Goal: Task Accomplishment & Management: Manage account settings

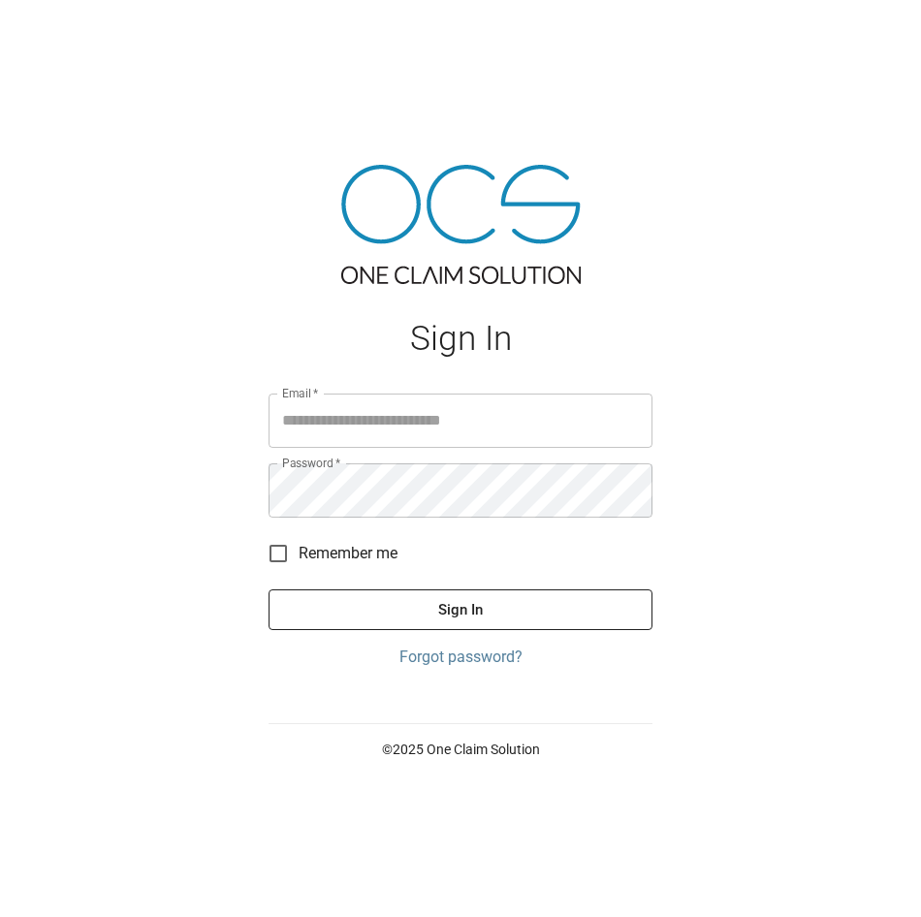
type input "**********"
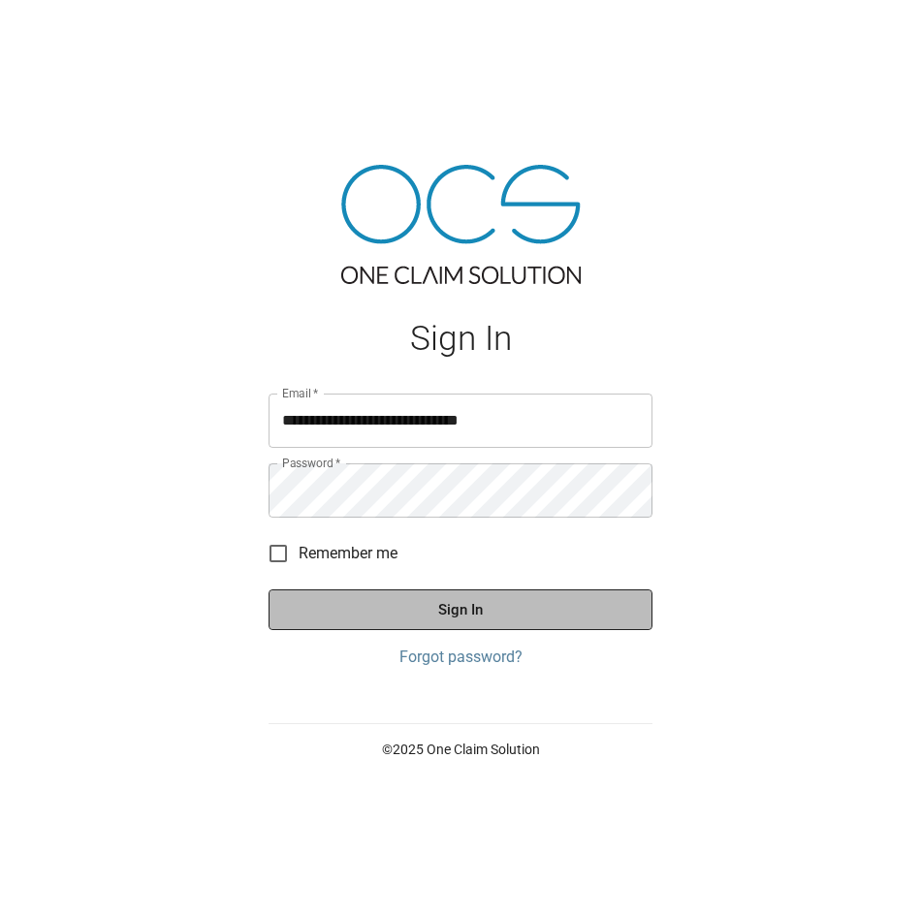
click at [480, 607] on button "Sign In" at bounding box center [461, 610] width 384 height 41
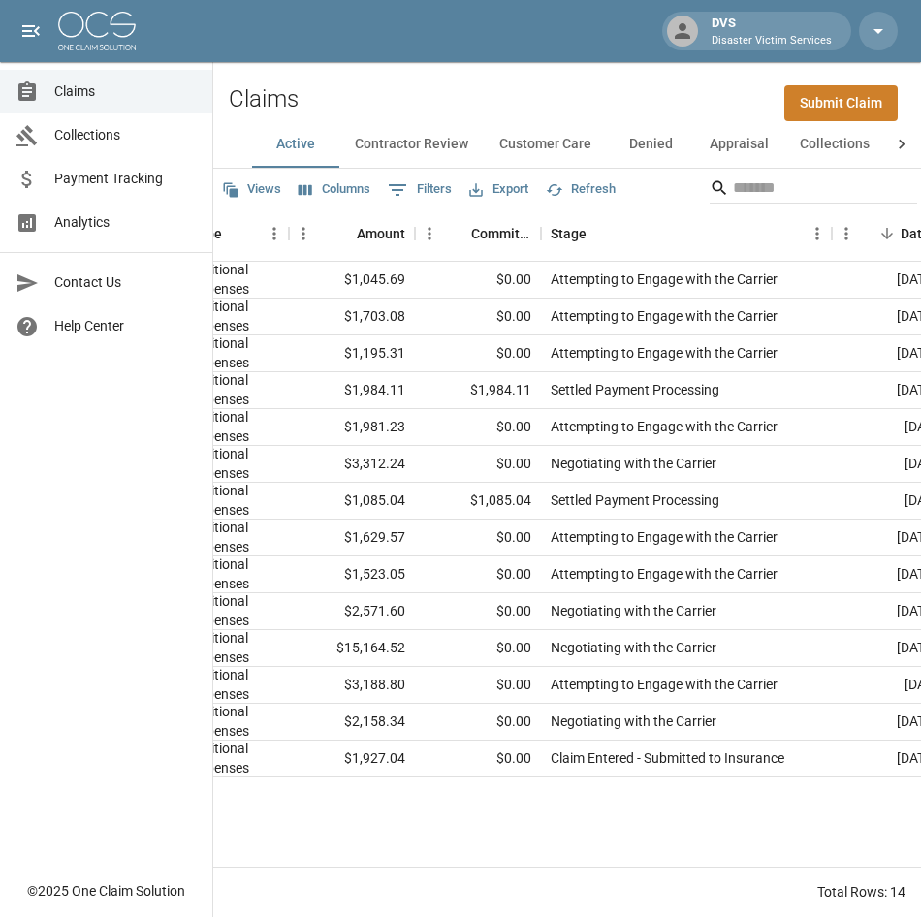
scroll to position [0, 507]
click at [901, 141] on icon at bounding box center [902, 145] width 6 height 10
click at [768, 151] on button "Closed" at bounding box center [757, 144] width 87 height 47
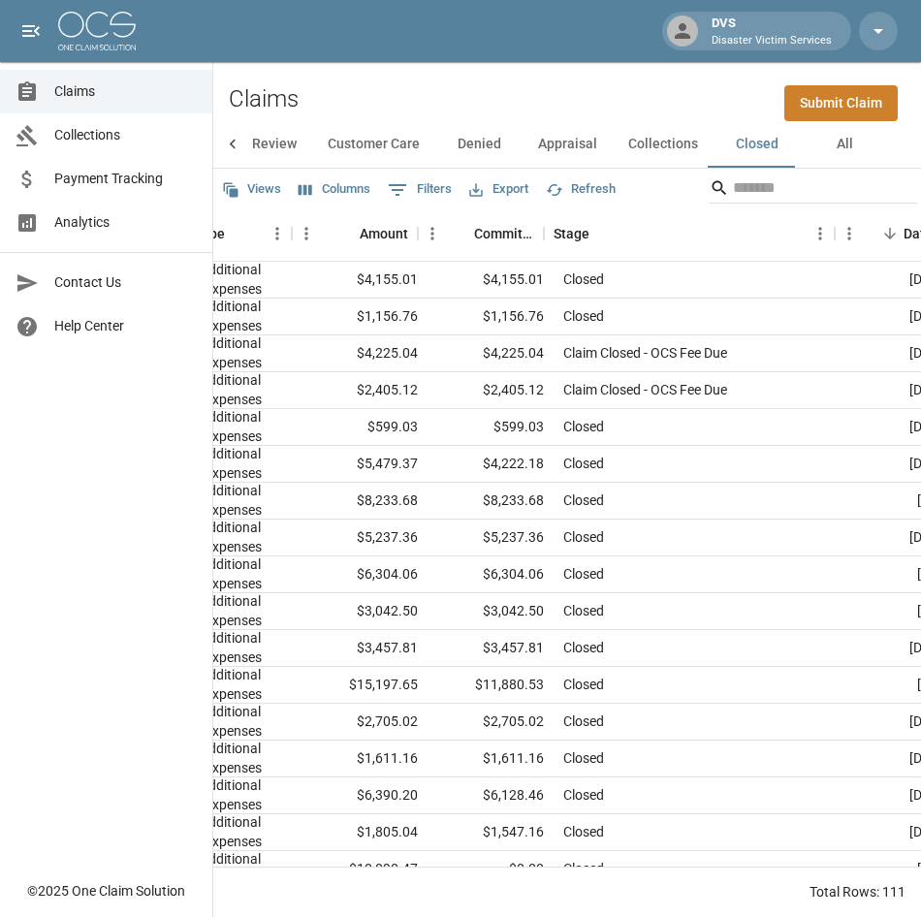
scroll to position [0, 555]
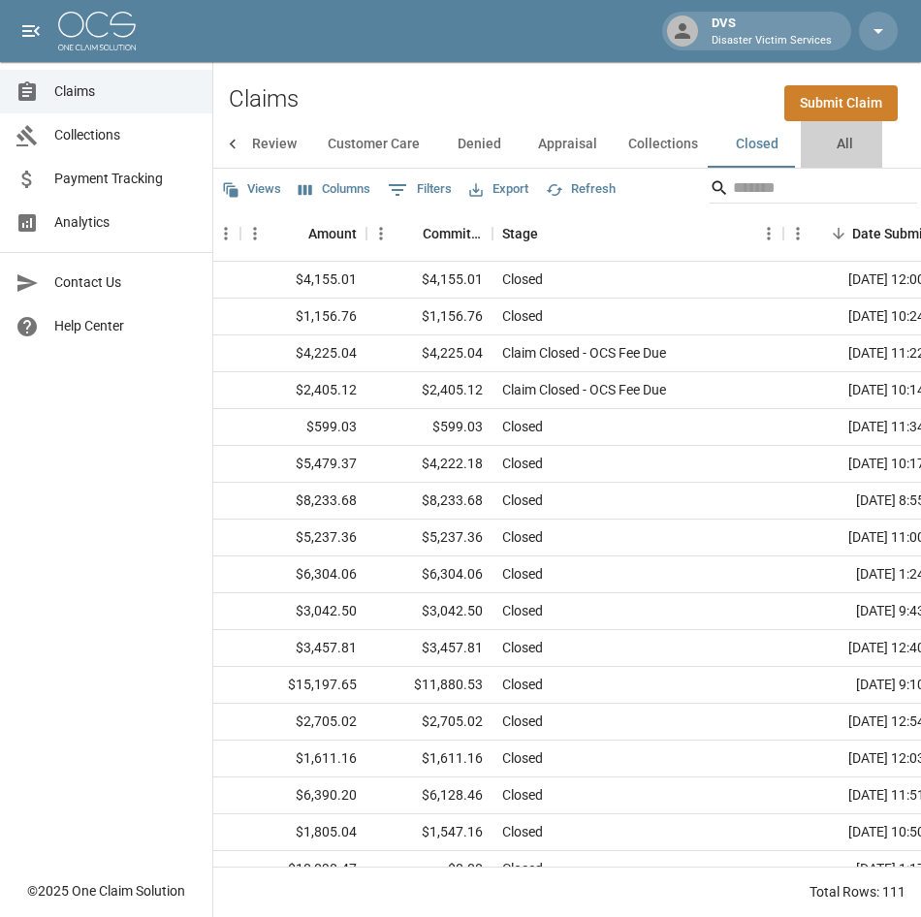
click at [840, 133] on button "All" at bounding box center [844, 144] width 87 height 47
